Goal: Task Accomplishment & Management: Complete application form

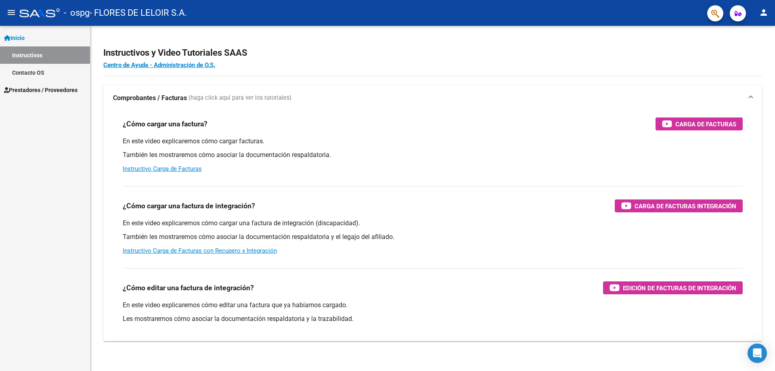
click at [44, 82] on link "Prestadores / Proveedores" at bounding box center [45, 89] width 90 height 17
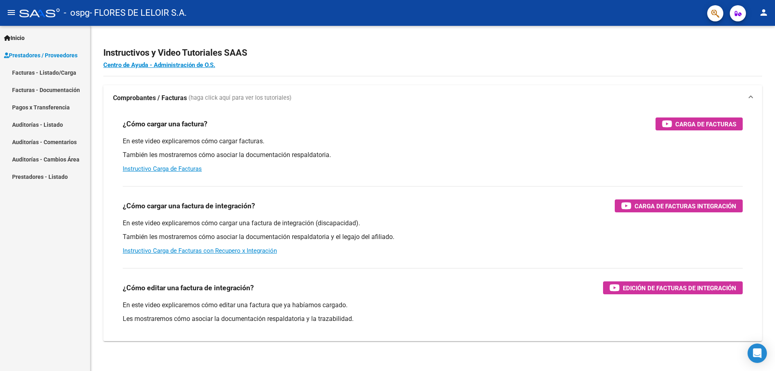
click at [48, 80] on link "Facturas - Listado/Carga" at bounding box center [45, 72] width 90 height 17
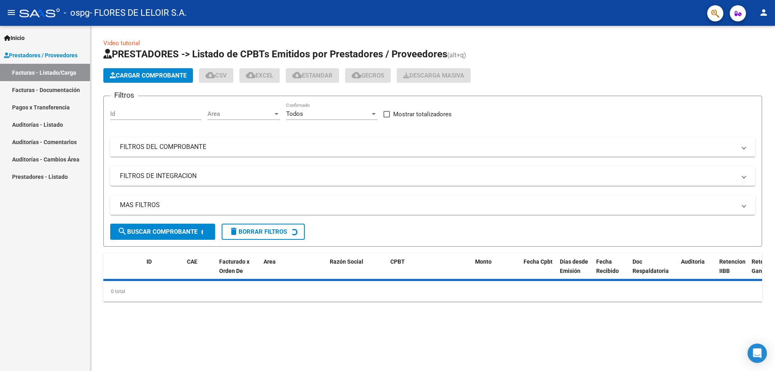
click at [139, 83] on app-list-header "PRESTADORES -> Listado de CPBTs Emitidos por Prestadores / Proveedores (alt+q) …" at bounding box center [432, 147] width 659 height 199
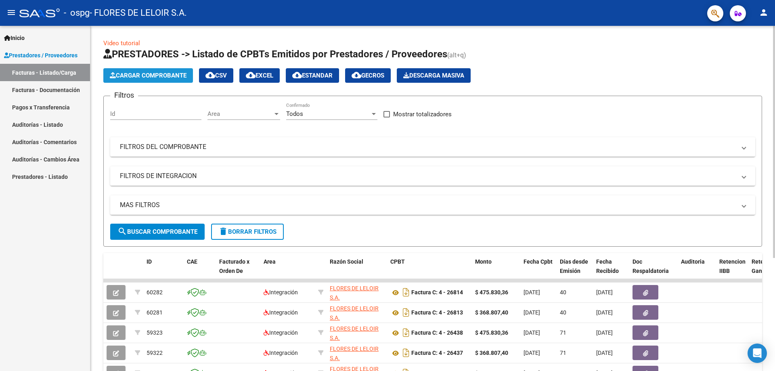
click at [140, 78] on span "Cargar Comprobante" at bounding box center [148, 75] width 77 height 7
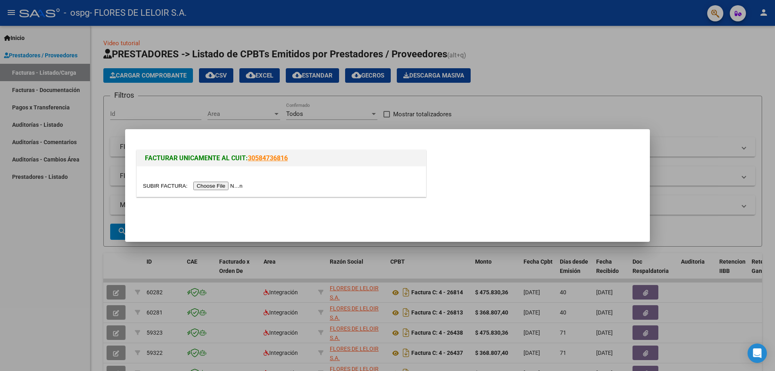
click at [213, 183] on input "file" at bounding box center [194, 186] width 102 height 8
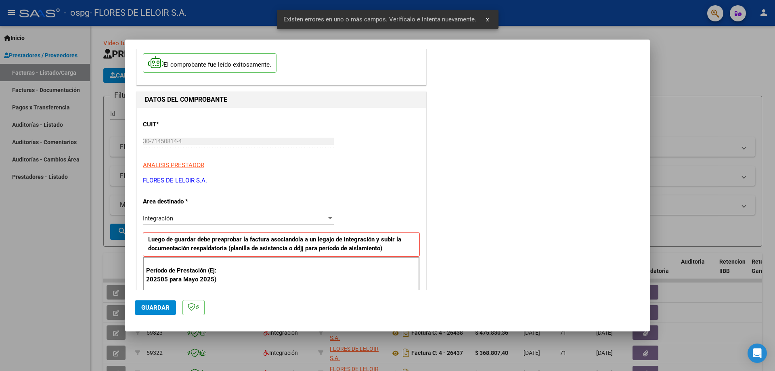
scroll to position [202, 0]
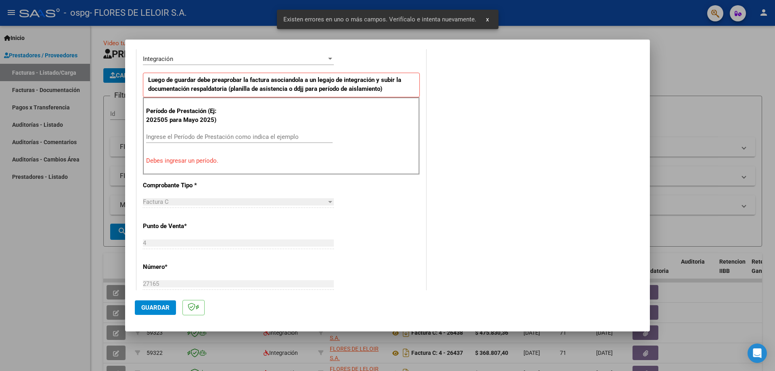
click at [219, 140] on input "Ingrese el Período de Prestación como indica el ejemplo" at bounding box center [239, 136] width 186 height 7
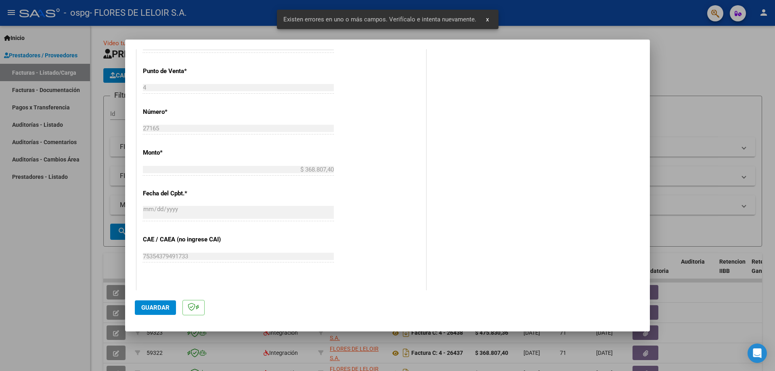
scroll to position [363, 0]
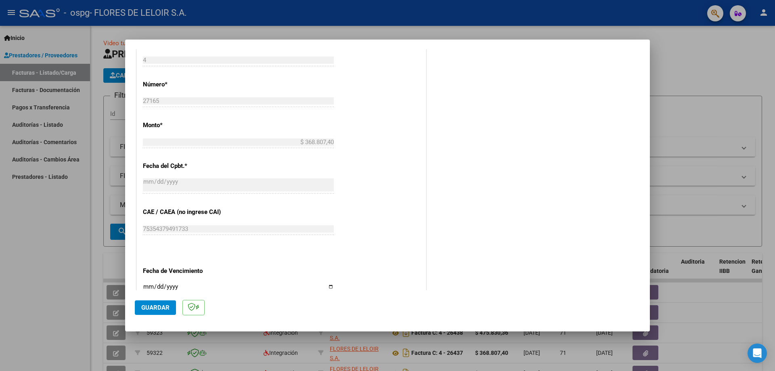
type input "202508"
click at [330, 287] on input "Ingresar la fecha" at bounding box center [238, 289] width 191 height 13
type input "[DATE]"
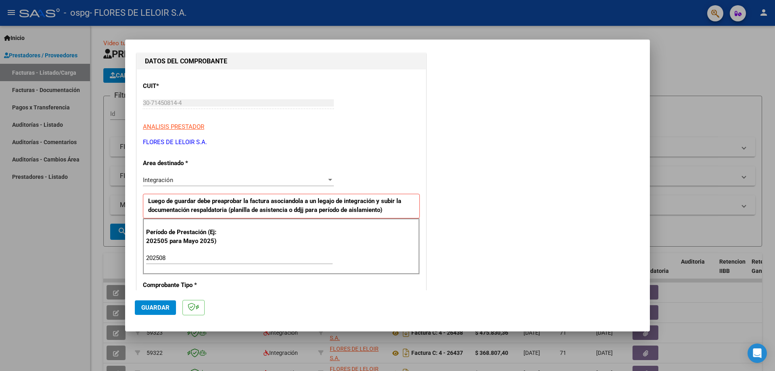
scroll to position [0, 0]
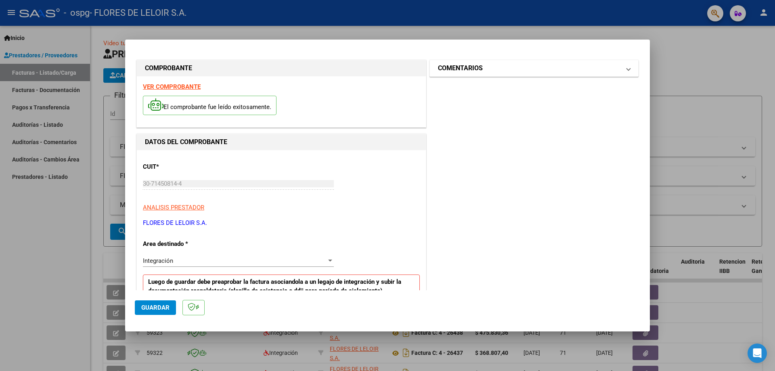
click at [466, 71] on h1 "COMENTARIOS" at bounding box center [460, 68] width 45 height 10
click at [460, 114] on textarea at bounding box center [512, 115] width 133 height 16
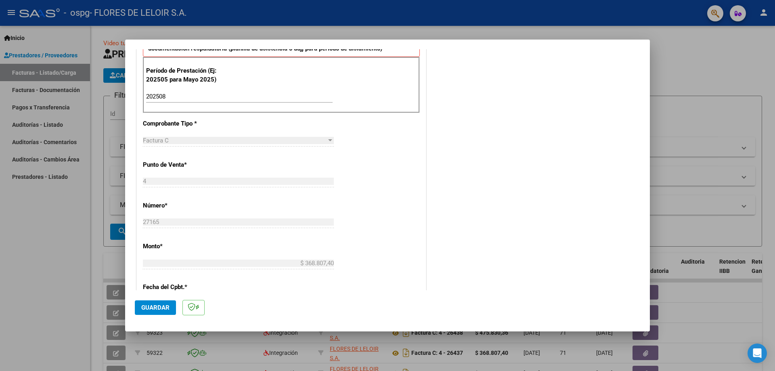
scroll to position [469, 0]
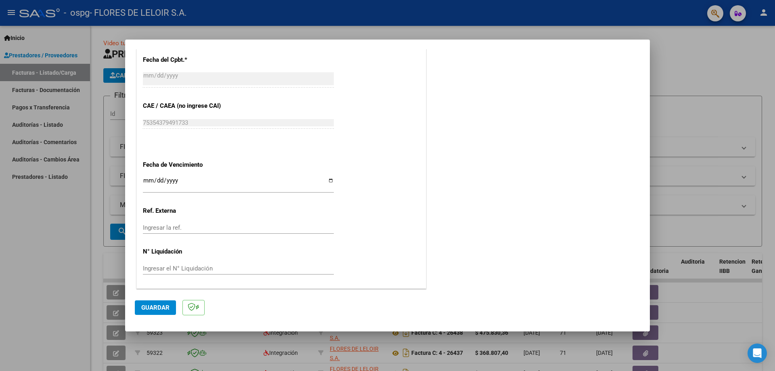
type textarea "CALDEZ [PERSON_NAME] 2025"
click at [168, 304] on span "Guardar" at bounding box center [155, 307] width 28 height 7
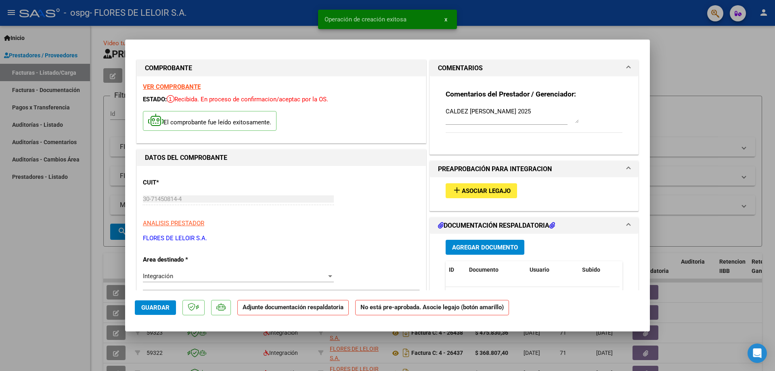
click at [488, 186] on button "add Asociar Legajo" at bounding box center [481, 190] width 71 height 15
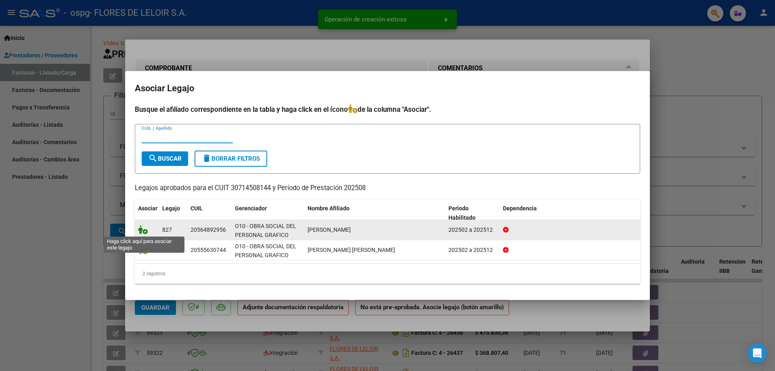
click at [145, 229] on icon at bounding box center [143, 229] width 10 height 9
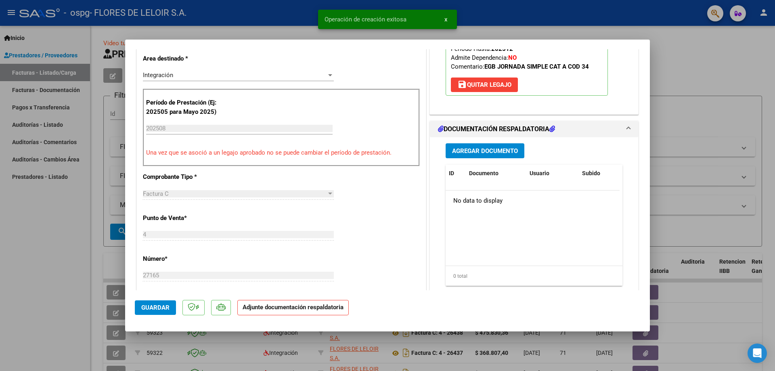
scroll to position [202, 0]
click at [476, 153] on span "Agregar Documento" at bounding box center [485, 150] width 66 height 7
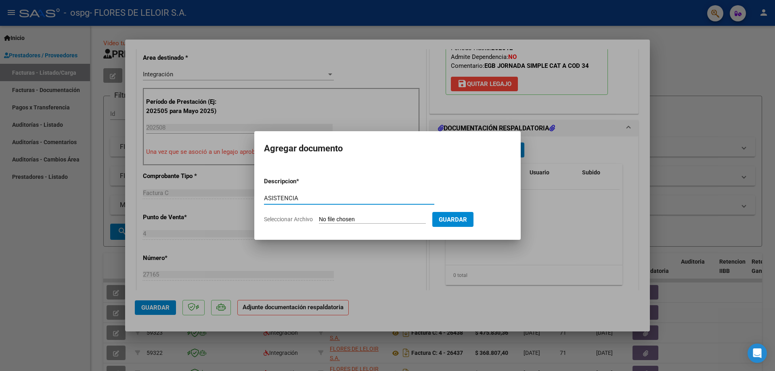
type input "ASISTENCIA"
click at [361, 216] on input "Seleccionar Archivo" at bounding box center [372, 220] width 107 height 8
type input "C:\fakepath\CALDEZ [PERSON_NAME] PLANILLA AGOSTO.pdf"
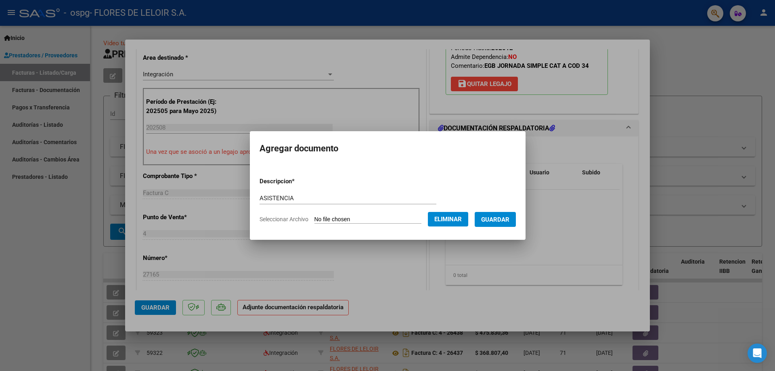
click at [497, 219] on span "Guardar" at bounding box center [495, 219] width 28 height 7
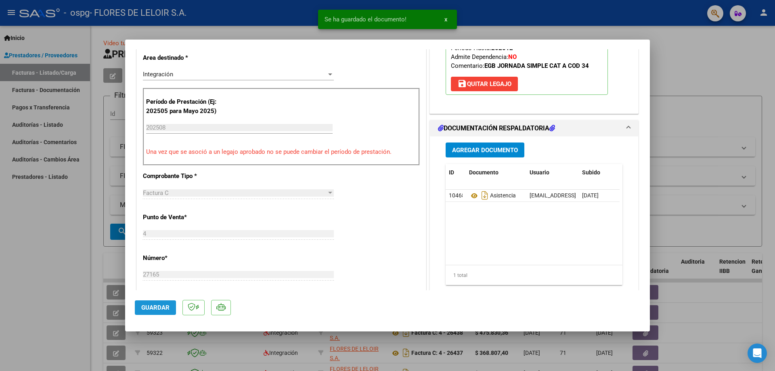
click at [162, 307] on span "Guardar" at bounding box center [155, 307] width 28 height 7
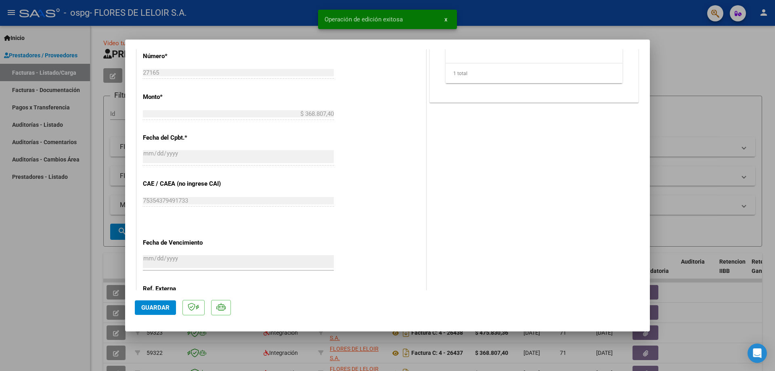
click at [111, 202] on div at bounding box center [387, 185] width 775 height 371
type input "$ 0,00"
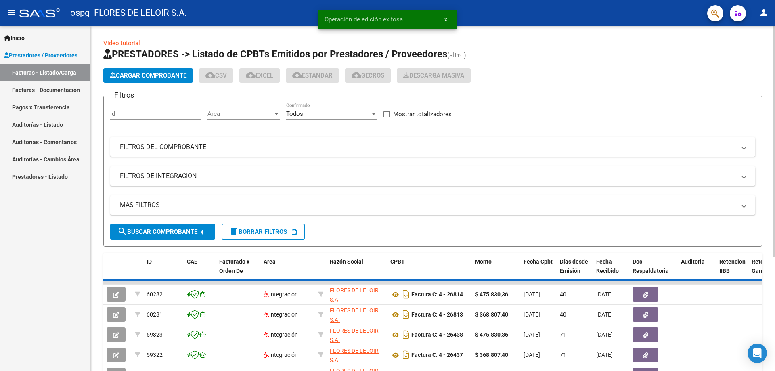
click at [157, 80] on button "Cargar Comprobante" at bounding box center [148, 75] width 90 height 15
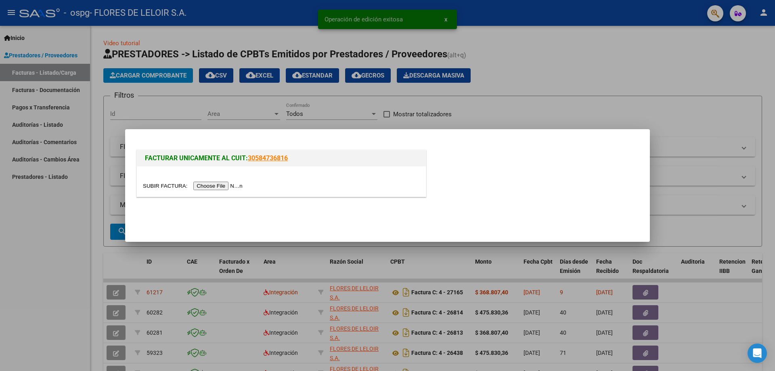
click at [202, 183] on input "file" at bounding box center [194, 186] width 102 height 8
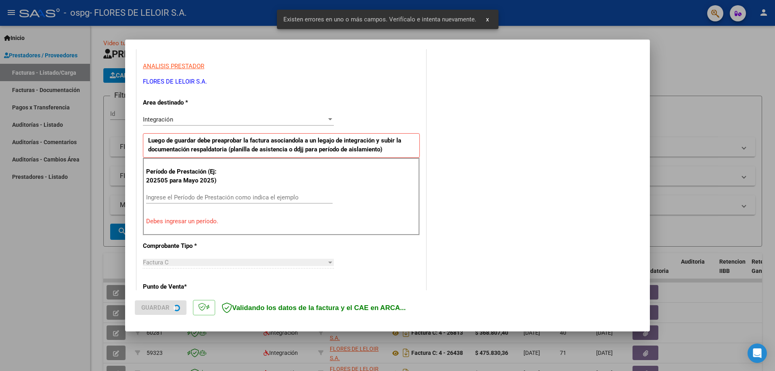
scroll to position [145, 0]
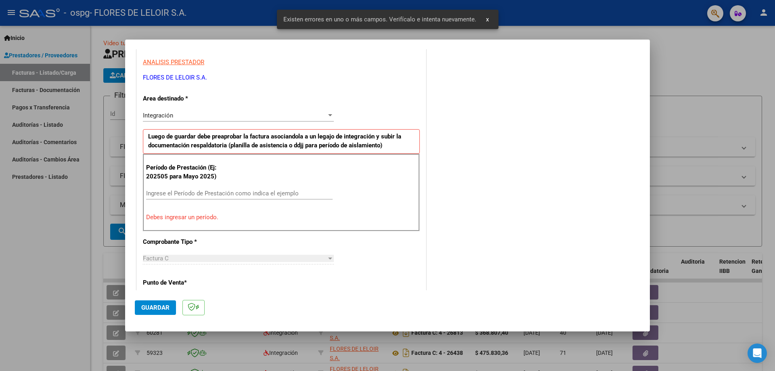
click at [194, 195] on input "Ingrese el Período de Prestación como indica el ejemplo" at bounding box center [239, 193] width 186 height 7
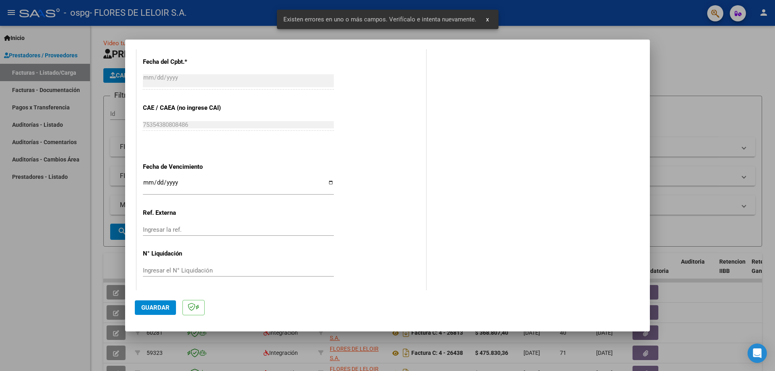
scroll to position [469, 0]
type input "202508"
click at [325, 181] on input "Ingresar la fecha" at bounding box center [238, 183] width 191 height 13
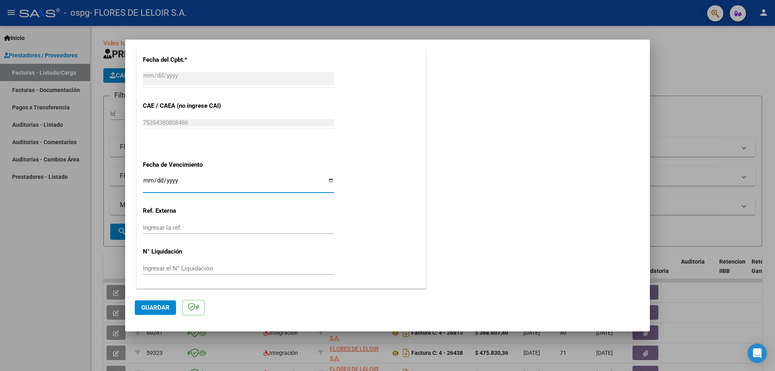
type input "[DATE]"
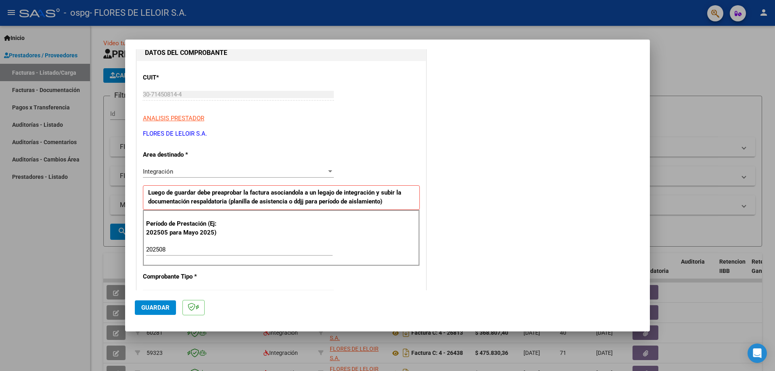
scroll to position [0, 0]
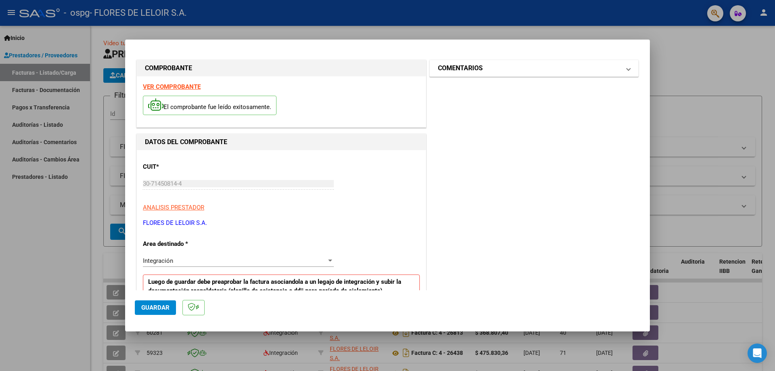
click at [490, 74] on mat-expansion-panel-header "COMENTARIOS" at bounding box center [534, 68] width 208 height 16
click at [470, 113] on textarea at bounding box center [512, 115] width 133 height 16
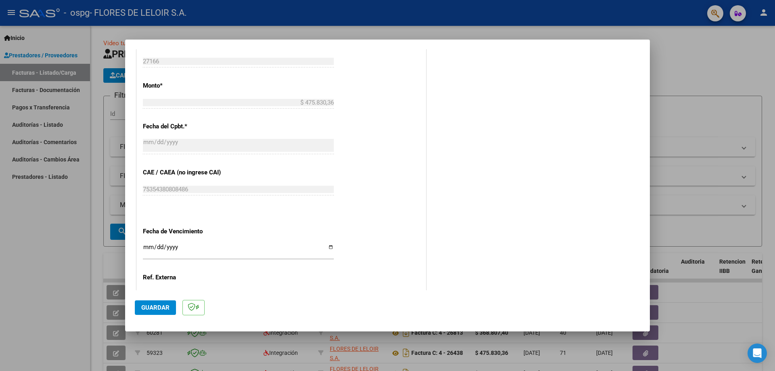
scroll to position [404, 0]
type textarea "[PERSON_NAME] [PERSON_NAME] 2025"
click at [173, 296] on mat-dialog-actions "Guardar" at bounding box center [387, 306] width 505 height 32
click at [170, 302] on button "Guardar" at bounding box center [155, 307] width 41 height 15
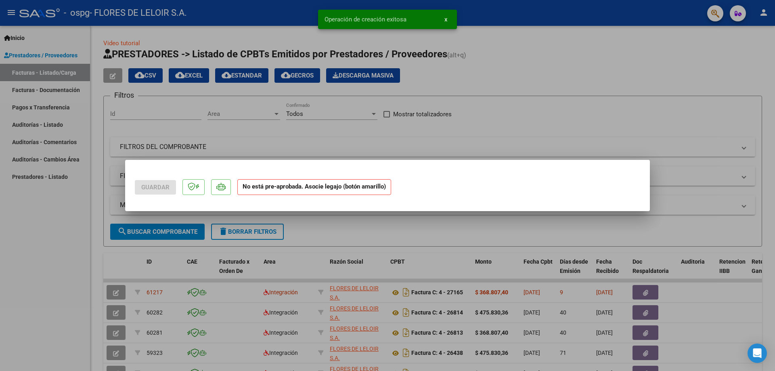
scroll to position [0, 0]
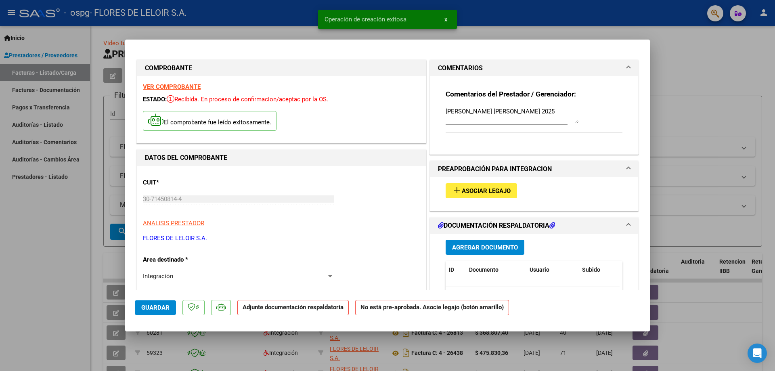
click at [473, 184] on button "add Asociar Legajo" at bounding box center [481, 190] width 71 height 15
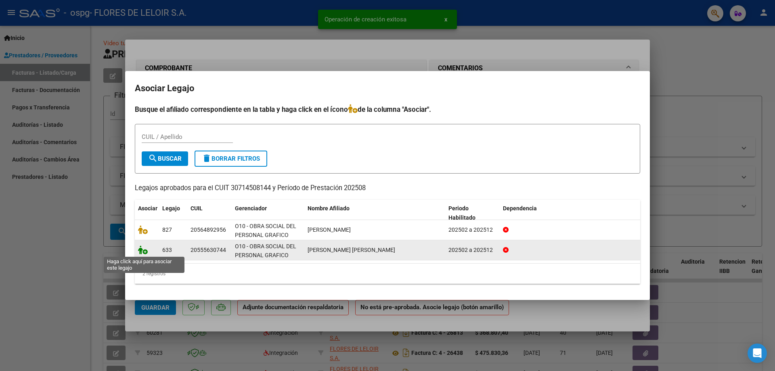
click at [147, 246] on icon at bounding box center [143, 249] width 10 height 9
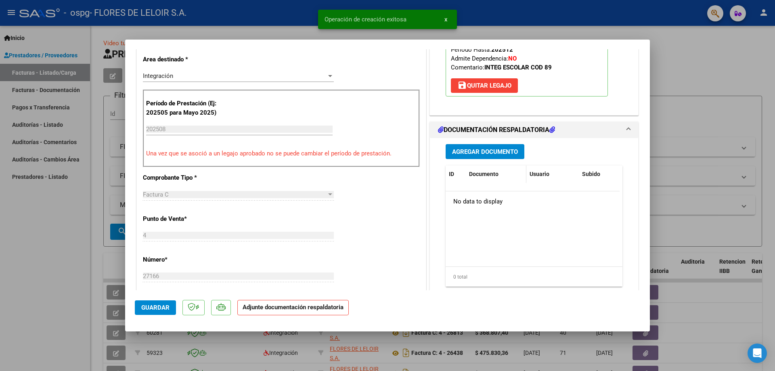
scroll to position [202, 0]
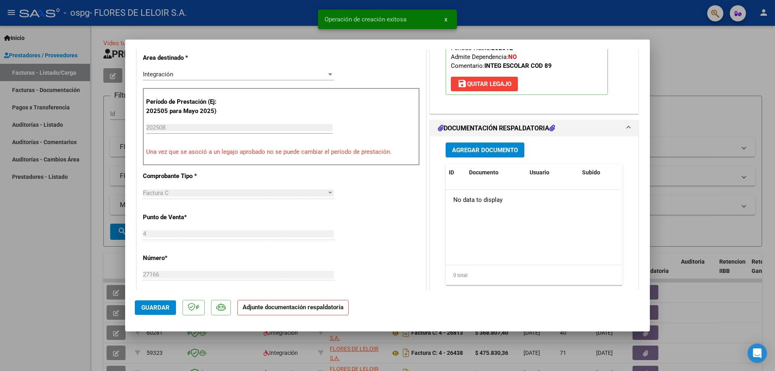
click at [472, 156] on button "Agregar Documento" at bounding box center [485, 149] width 79 height 15
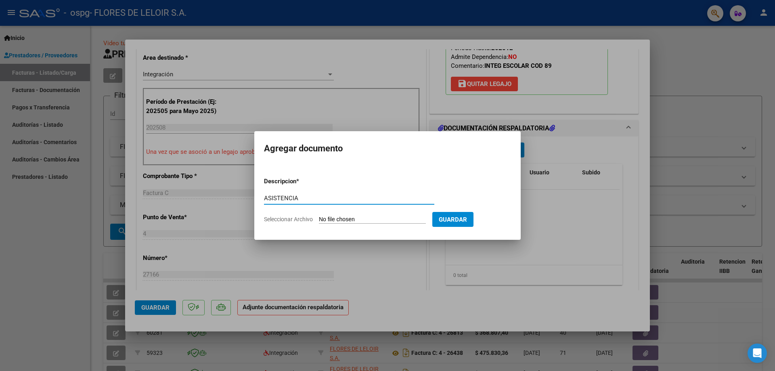
type input "ASISTENCIA"
click at [335, 218] on input "Seleccionar Archivo" at bounding box center [372, 220] width 107 height 8
type input "C:\fakepath\[PERSON_NAME] [PERSON_NAME].pdf"
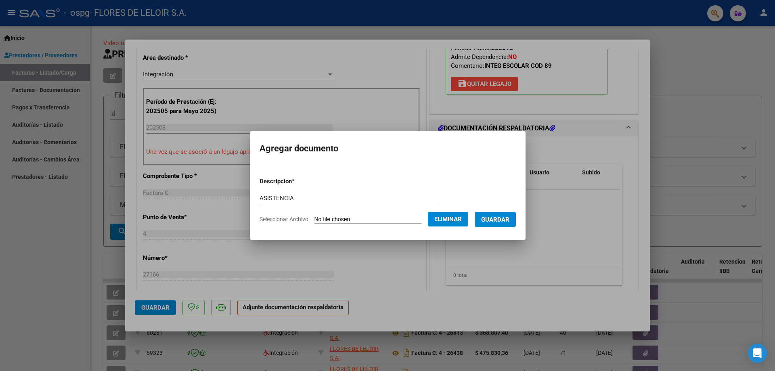
click at [502, 224] on button "Guardar" at bounding box center [495, 219] width 41 height 15
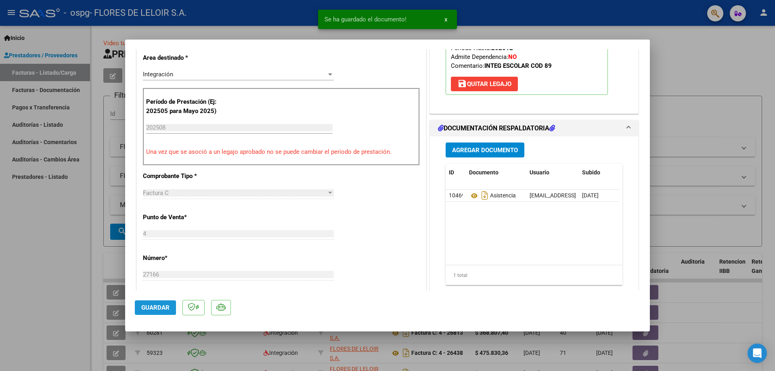
click at [150, 314] on button "Guardar" at bounding box center [155, 307] width 41 height 15
click at [85, 229] on div at bounding box center [387, 185] width 775 height 371
type input "$ 0,00"
